Goal: Transaction & Acquisition: Purchase product/service

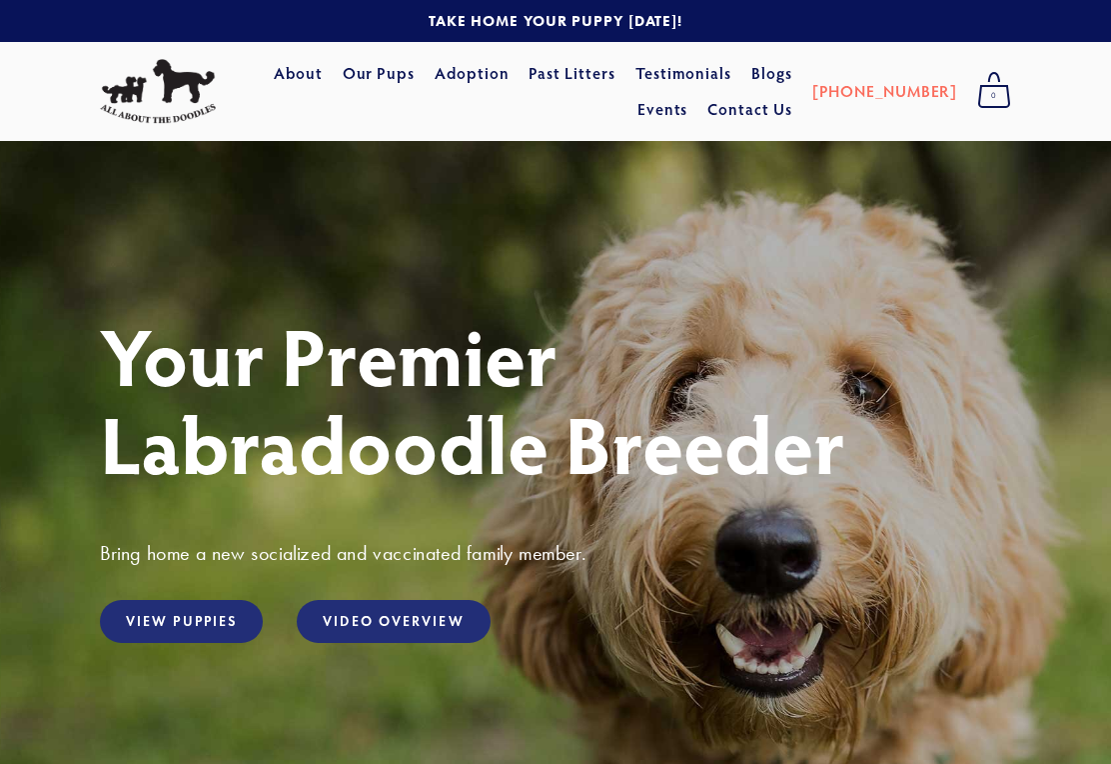
click at [193, 627] on link "View Puppies" at bounding box center [181, 621] width 163 height 43
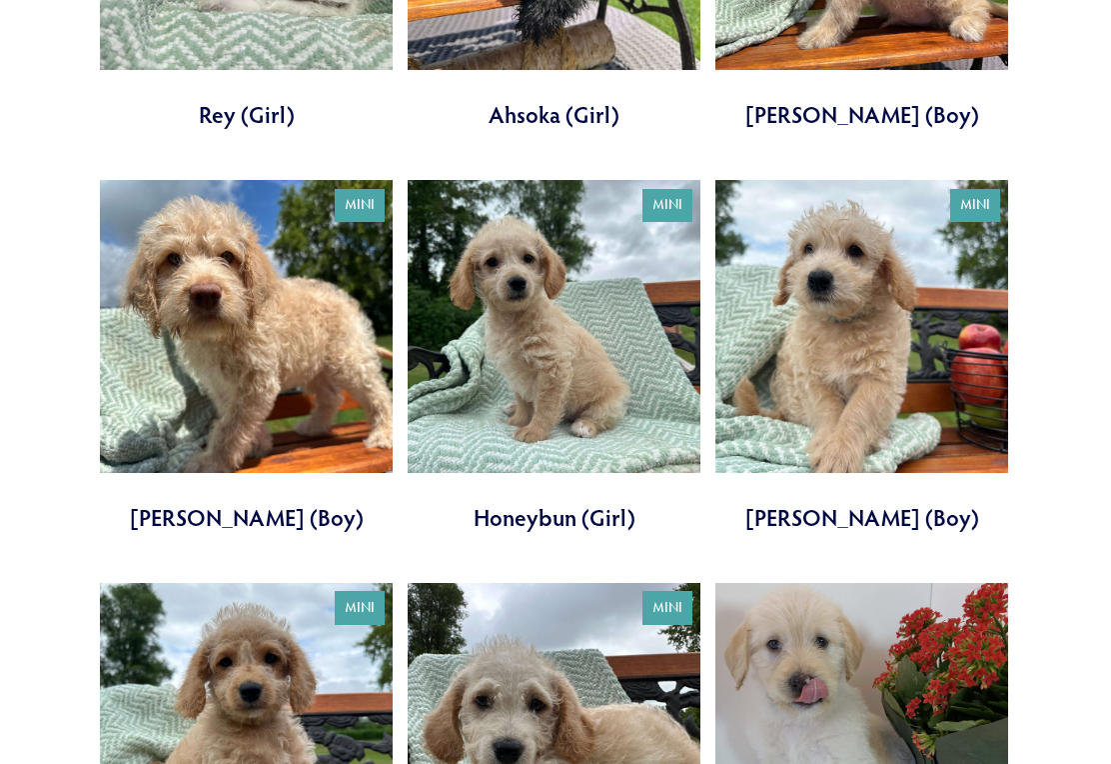
scroll to position [1066, 0]
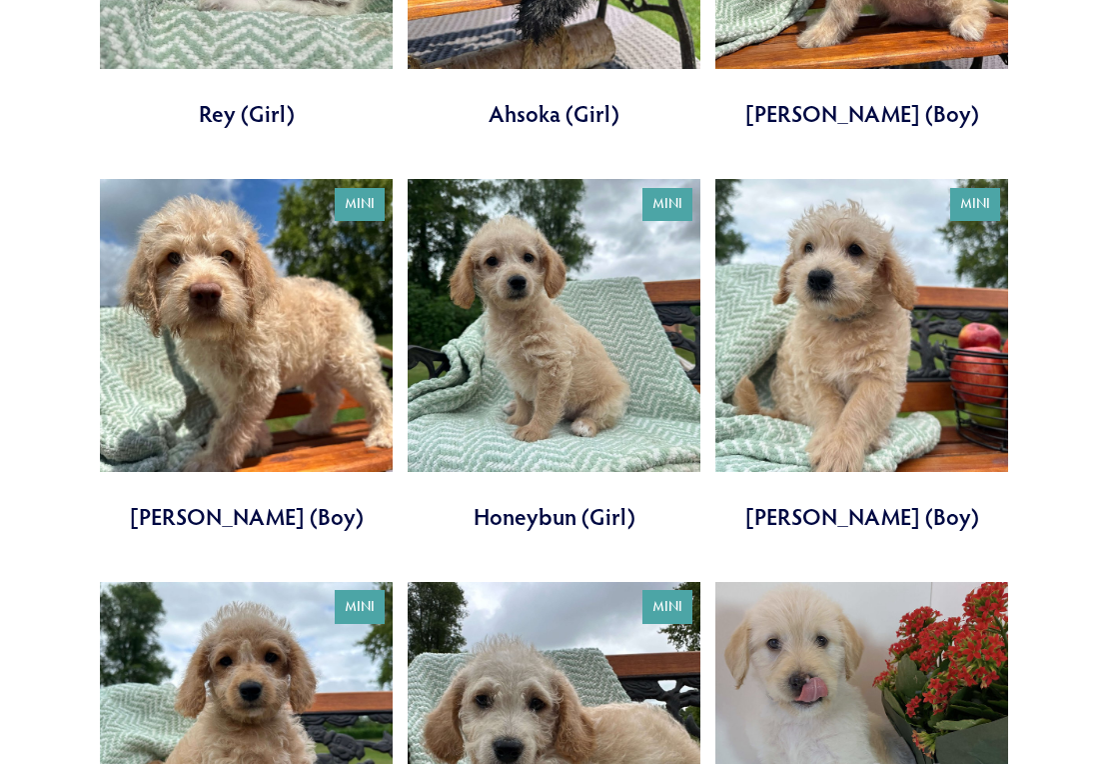
click at [877, 338] on link at bounding box center [862, 355] width 293 height 353
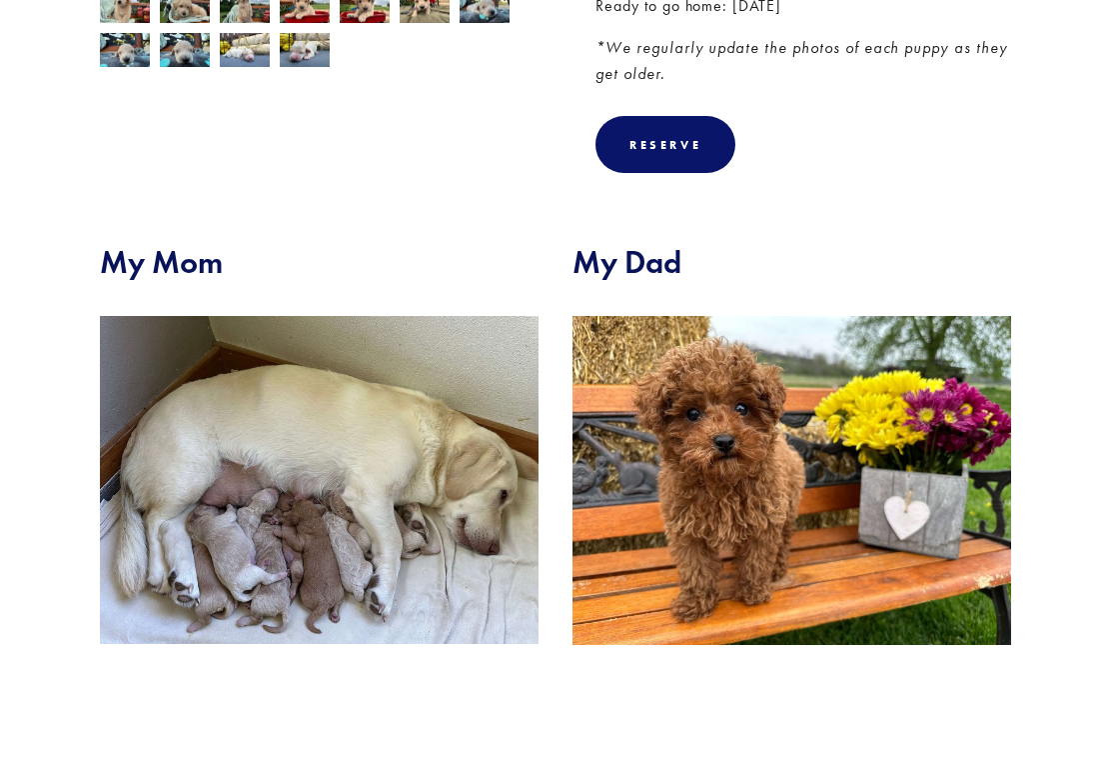
scroll to position [641, 0]
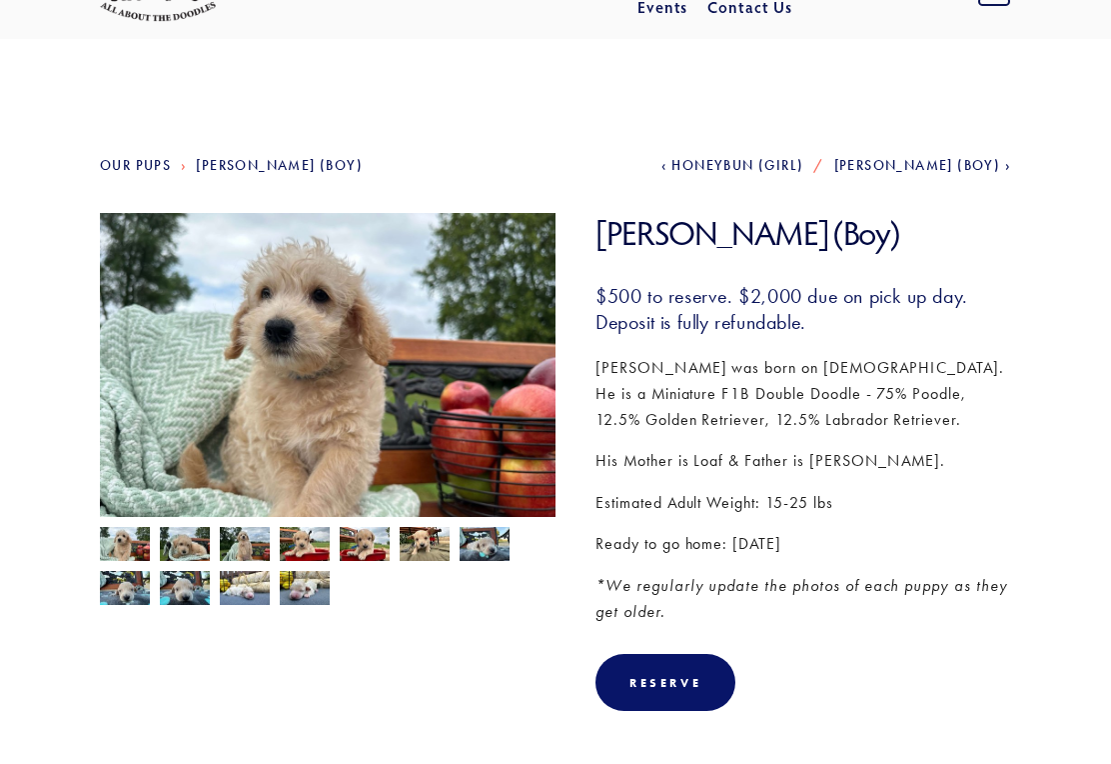
click at [306, 550] on img at bounding box center [305, 547] width 50 height 38
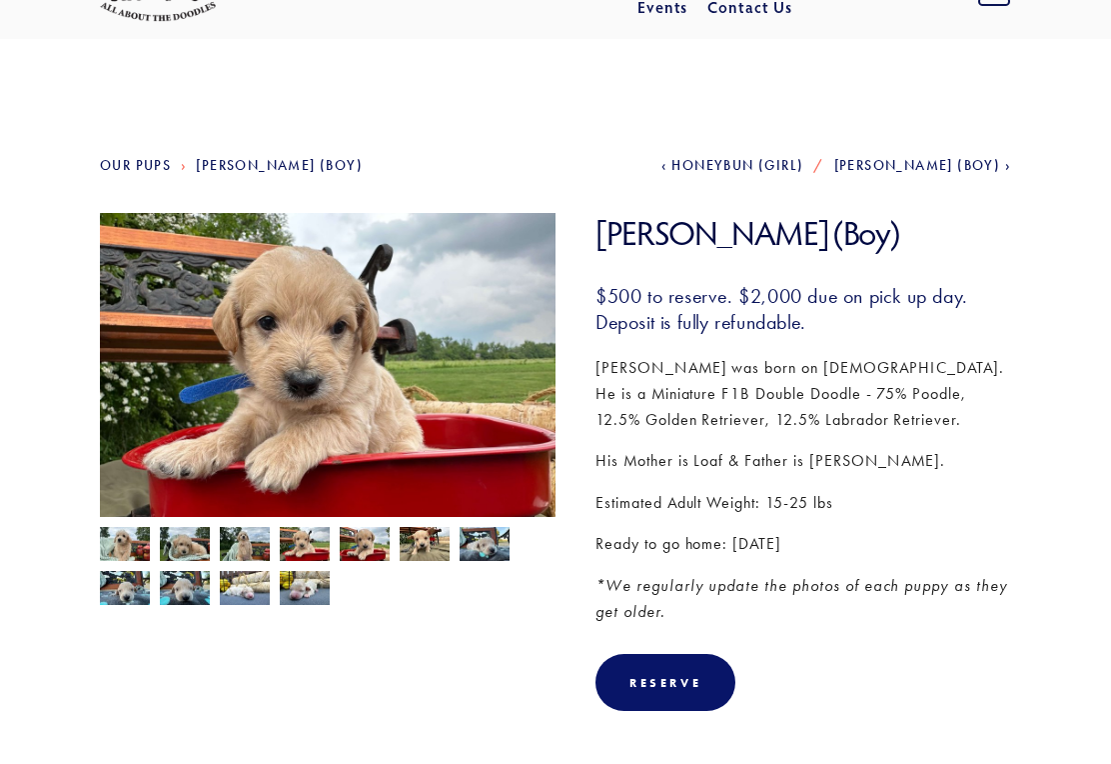
scroll to position [102, 0]
click at [251, 546] on img at bounding box center [245, 546] width 50 height 38
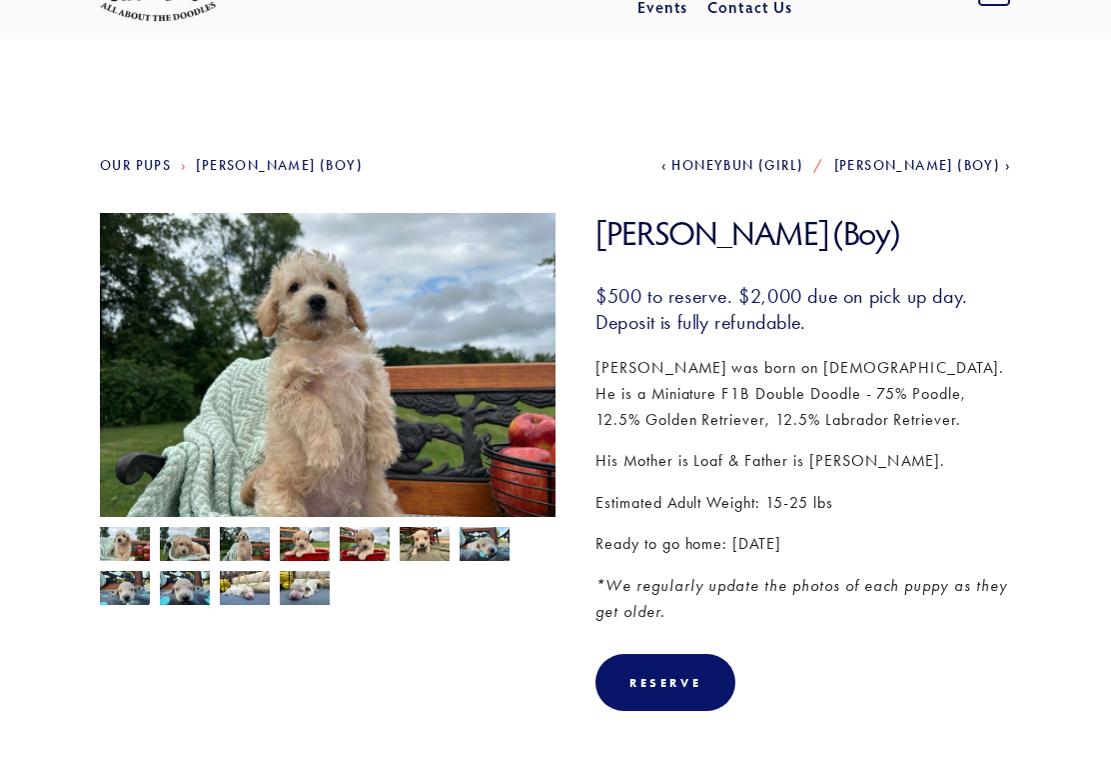
click at [193, 538] on img at bounding box center [185, 544] width 50 height 38
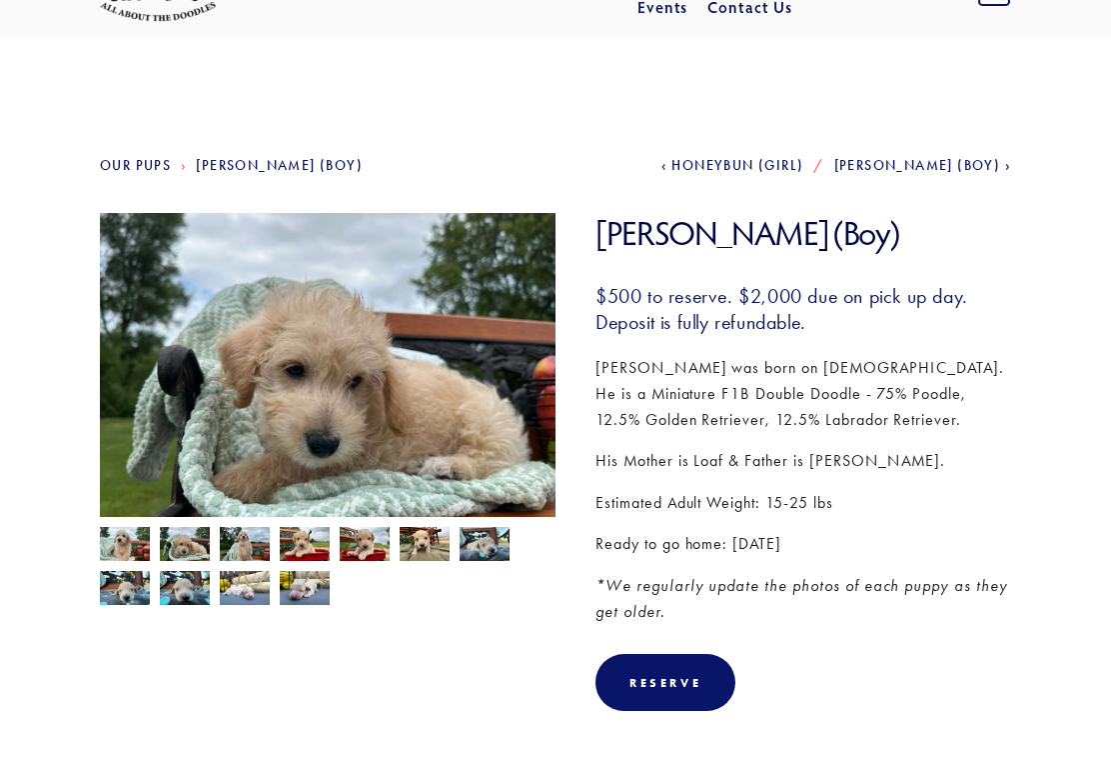
click at [132, 550] on img at bounding box center [125, 546] width 50 height 38
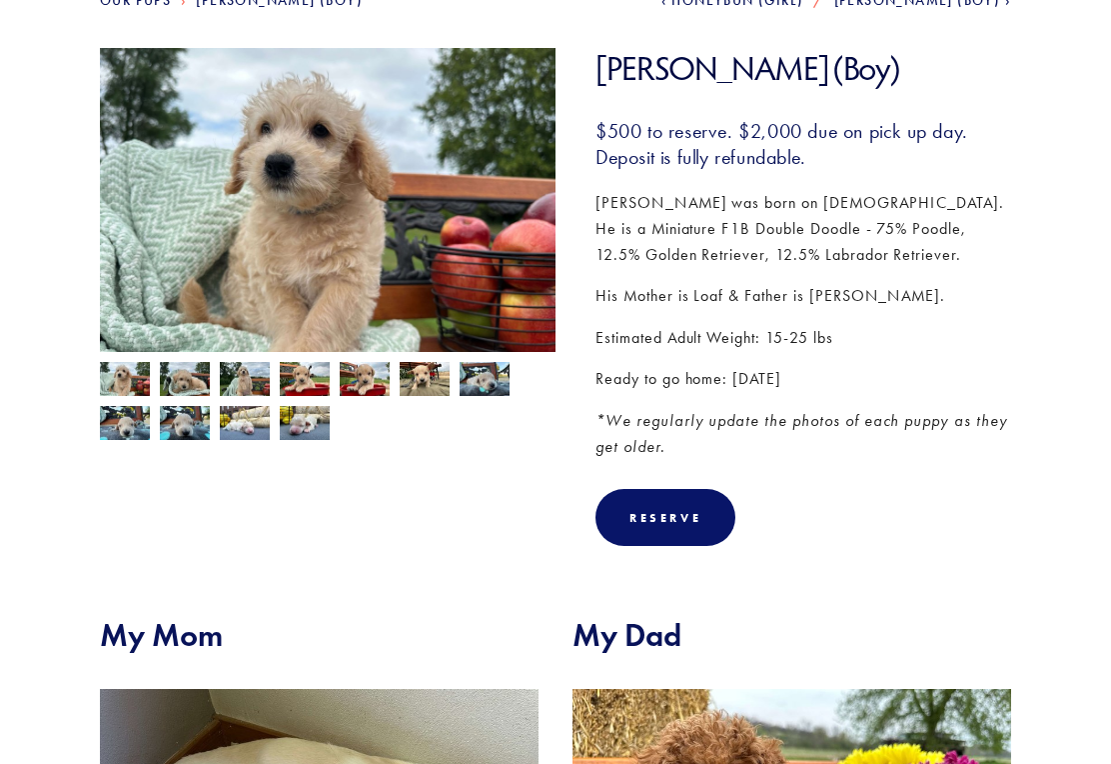
scroll to position [265, 0]
